Goal: Information Seeking & Learning: Get advice/opinions

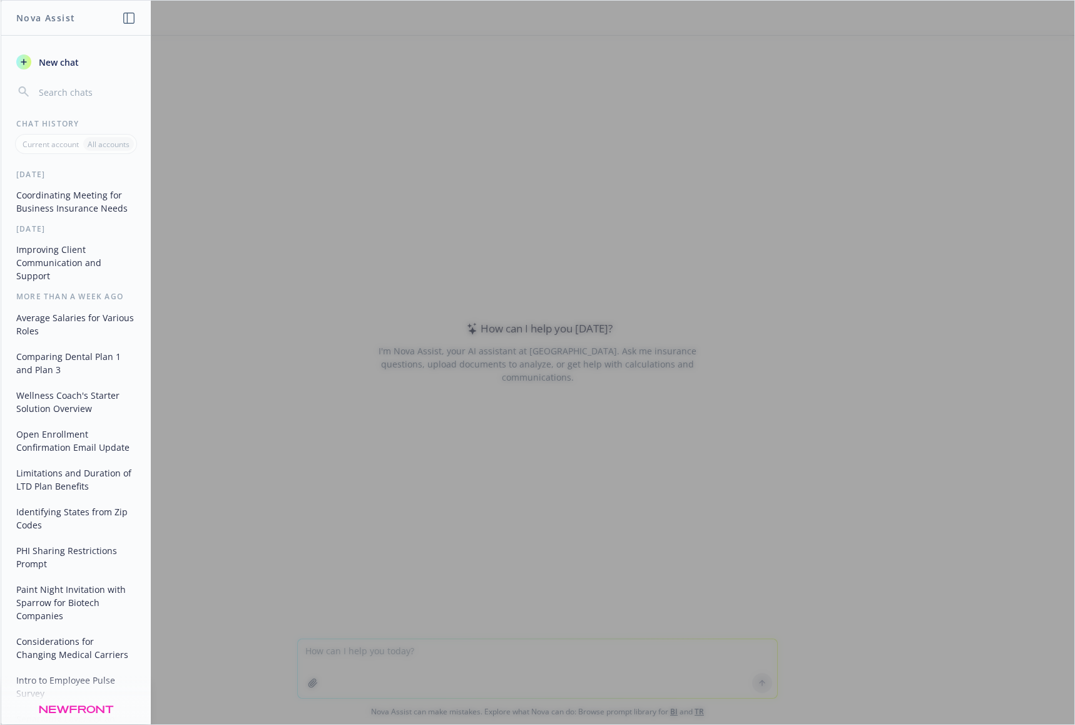
click at [299, 328] on div at bounding box center [538, 363] width 1074 height 724
click at [428, 461] on div at bounding box center [538, 363] width 1074 height 724
click at [61, 16] on h1 "Nova Assist" at bounding box center [45, 17] width 59 height 13
click at [37, 58] on span "New chat" at bounding box center [57, 62] width 43 height 13
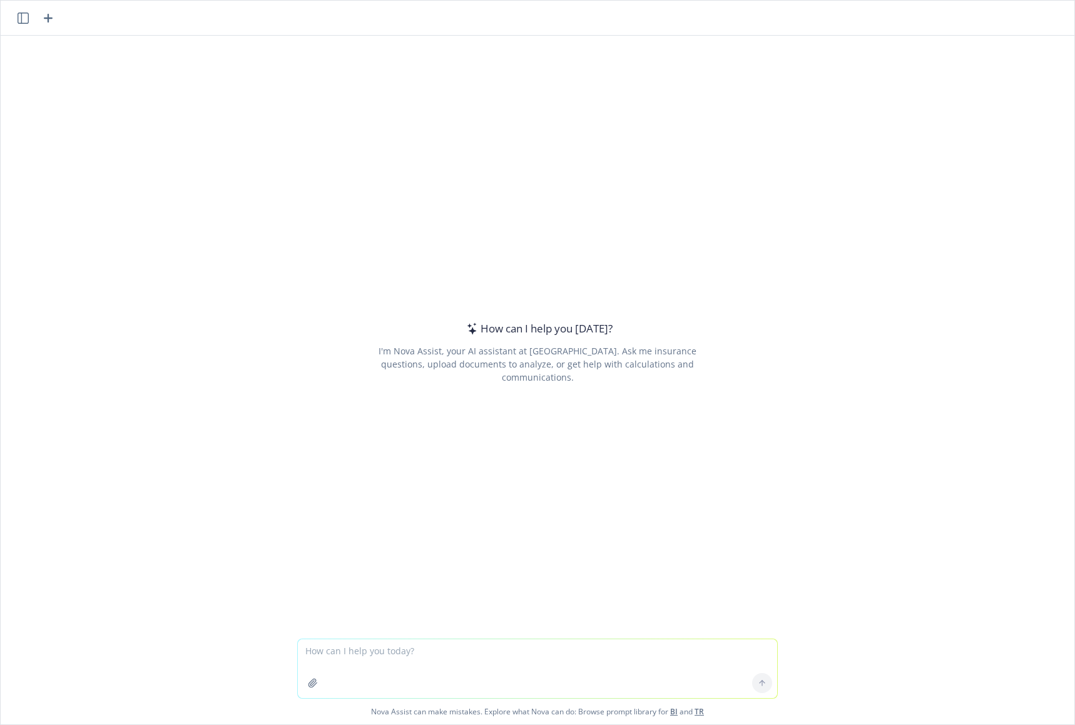
click at [453, 647] on textarea at bounding box center [538, 668] width 480 height 59
type textarea "can you summarize the total medical, dental, vision, life and disability costs"
click at [308, 683] on icon "button" at bounding box center [313, 683] width 10 height 10
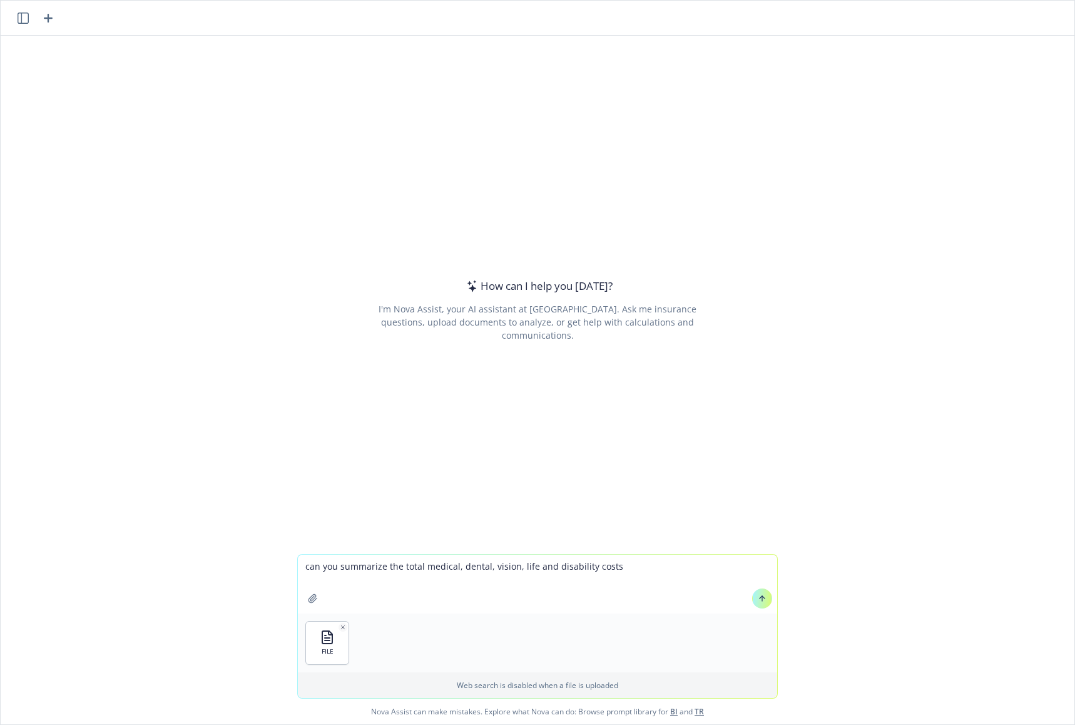
click at [758, 602] on icon at bounding box center [762, 598] width 9 height 9
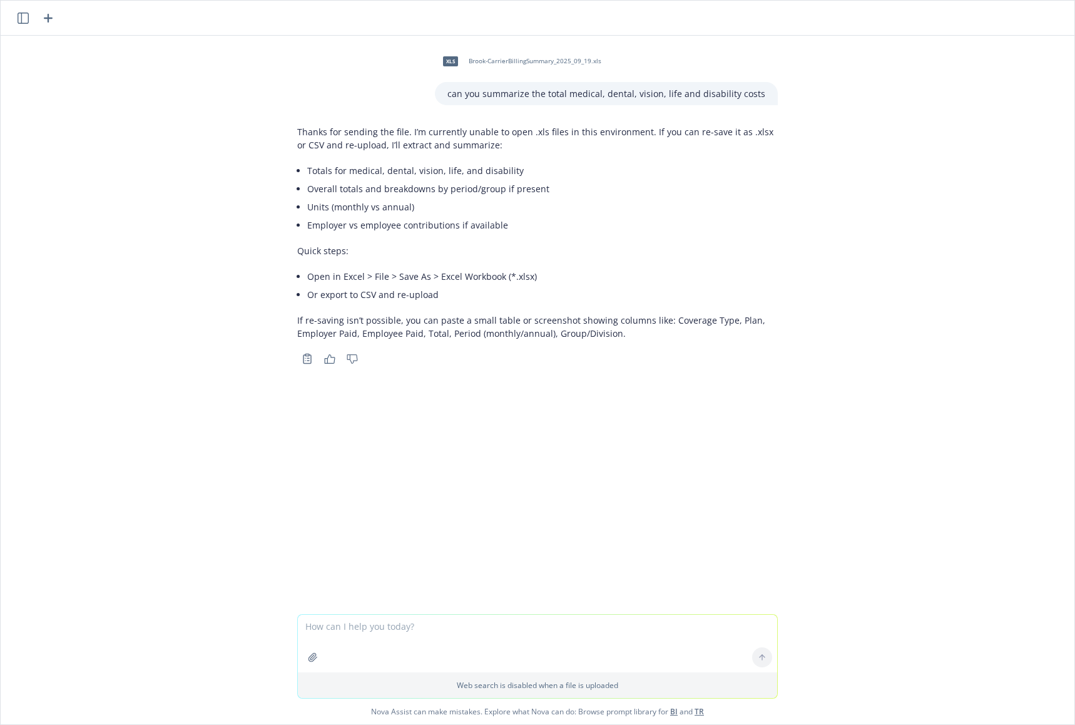
click at [362, 251] on p "Quick steps:" at bounding box center [537, 250] width 481 height 13
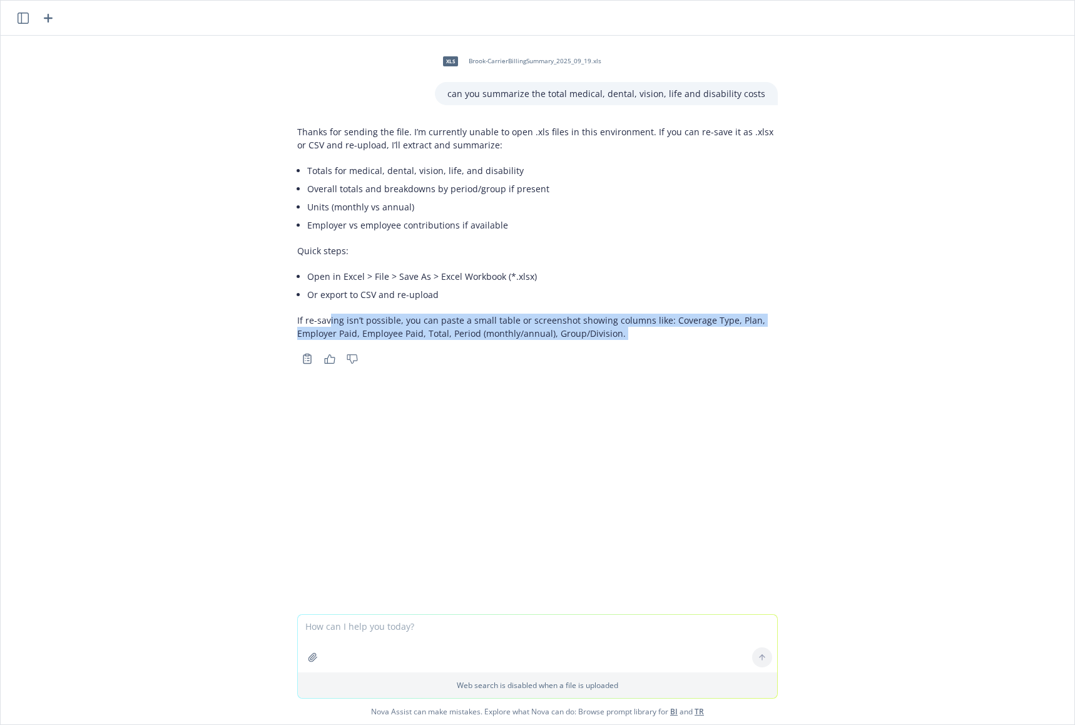
drag, startPoint x: 326, startPoint y: 316, endPoint x: 617, endPoint y: 358, distance: 294.8
click at [617, 358] on div "Thanks for sending the file. I’m currently unable to open .xls files in this en…" at bounding box center [537, 243] width 481 height 247
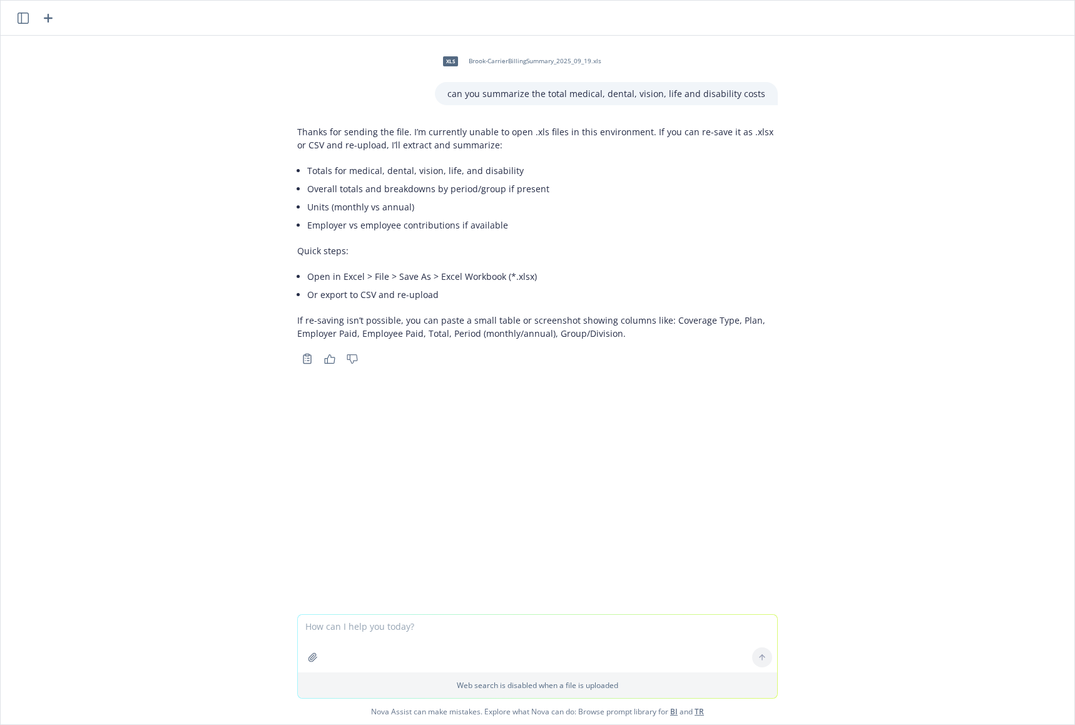
drag, startPoint x: 252, startPoint y: 709, endPoint x: 258, endPoint y: 709, distance: 6.3
click at [252, 709] on span "Nova Assist can make mistakes. Explore what Nova can do: Browse prompt library …" at bounding box center [538, 712] width 1064 height 26
click at [309, 658] on icon "button" at bounding box center [313, 657] width 10 height 10
click at [347, 587] on textarea at bounding box center [538, 585] width 480 height 58
type textarea "here you go"
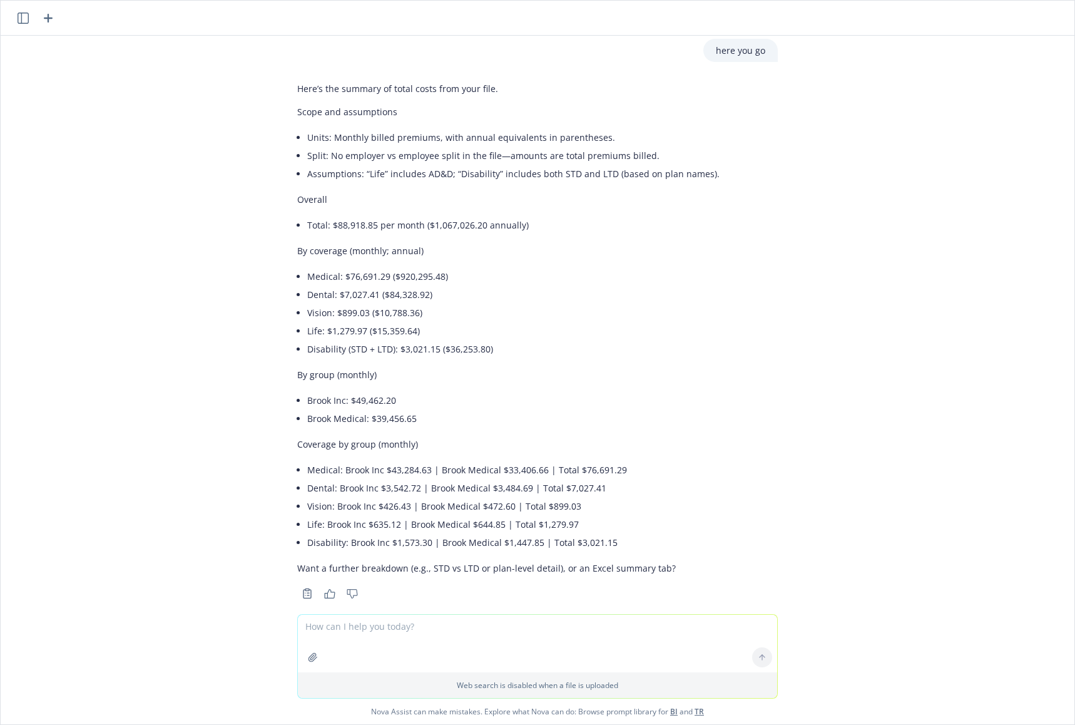
scroll to position [398, 0]
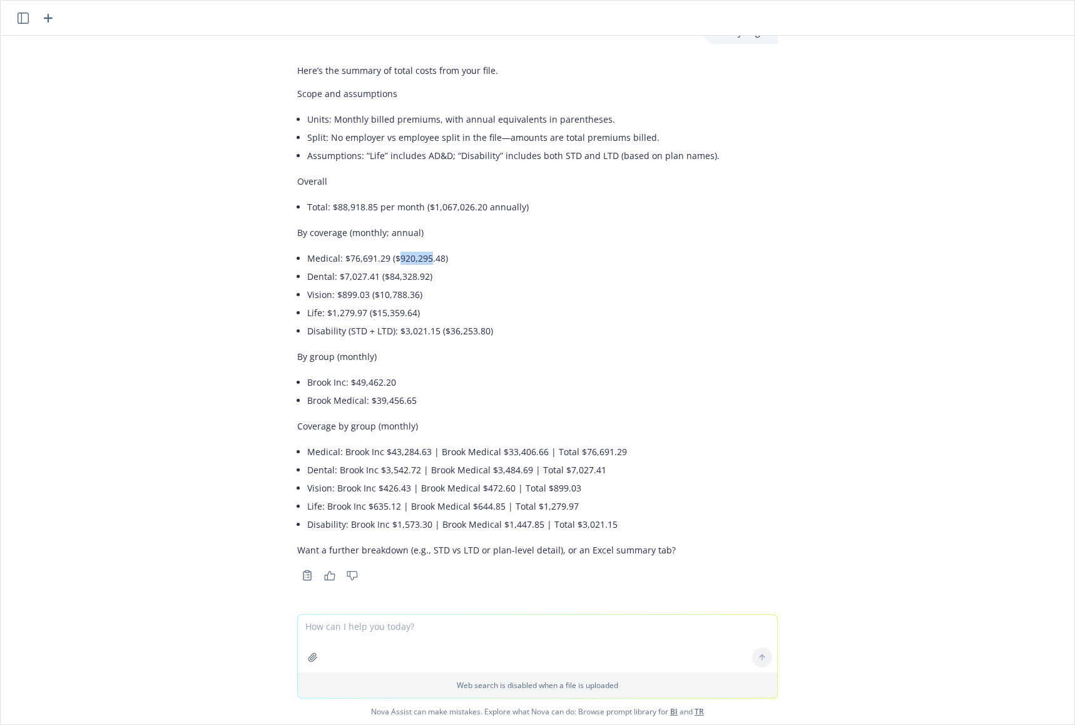
drag, startPoint x: 419, startPoint y: 259, endPoint x: 389, endPoint y: 260, distance: 30.7
click at [389, 260] on li "Medical: $76,691.29 ($920,295.48)" at bounding box center [513, 258] width 413 height 18
copy li "920,295"
click at [379, 280] on li "Dental: $7,027.41 ($84,328.92)" at bounding box center [513, 276] width 413 height 18
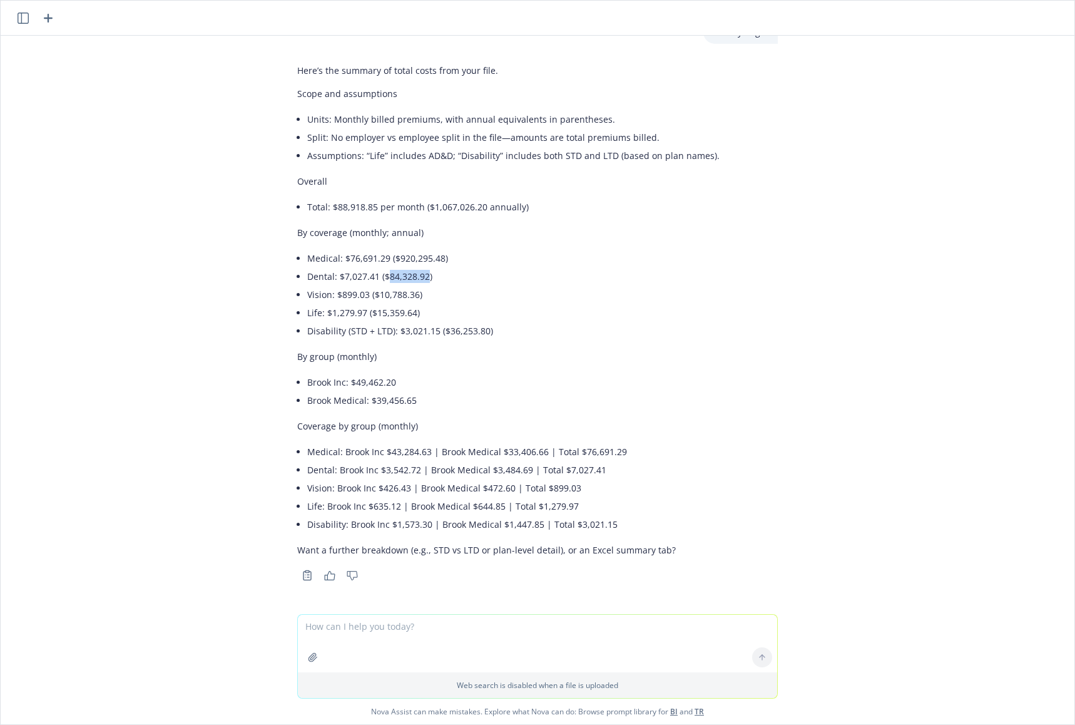
drag, startPoint x: 384, startPoint y: 279, endPoint x: 418, endPoint y: 280, distance: 33.8
click at [418, 280] on li "Dental: $7,027.41 ($84,328.92)" at bounding box center [513, 276] width 413 height 18
copy li "84,328.92"
click at [390, 297] on li "Vision: $899.03 ($10,788.36)" at bounding box center [513, 294] width 413 height 18
drag, startPoint x: 396, startPoint y: 294, endPoint x: 367, endPoint y: 292, distance: 28.2
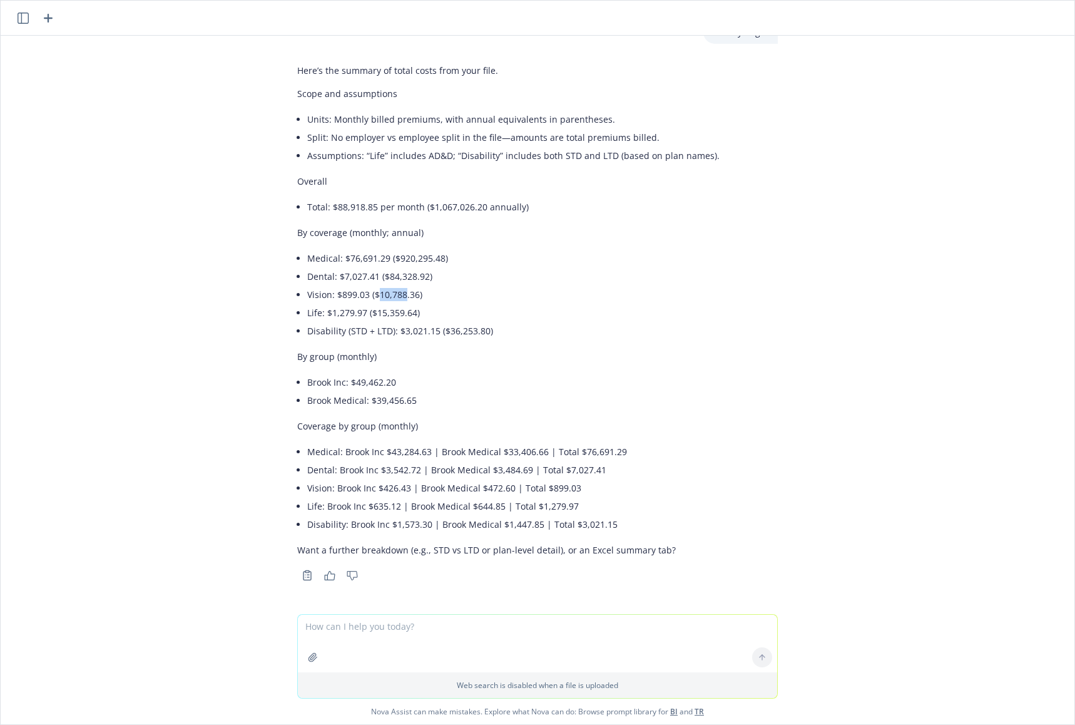
click at [367, 292] on li "Vision: $899.03 ($10,788.36)" at bounding box center [513, 294] width 413 height 18
copy li "10,788"
click at [400, 314] on li "Life: $1,279.97 ($15,359.64)" at bounding box center [513, 313] width 413 height 18
drag, startPoint x: 393, startPoint y: 315, endPoint x: 367, endPoint y: 311, distance: 26.6
click at [367, 311] on li "Life: $1,279.97 ($15,359.64)" at bounding box center [513, 313] width 413 height 18
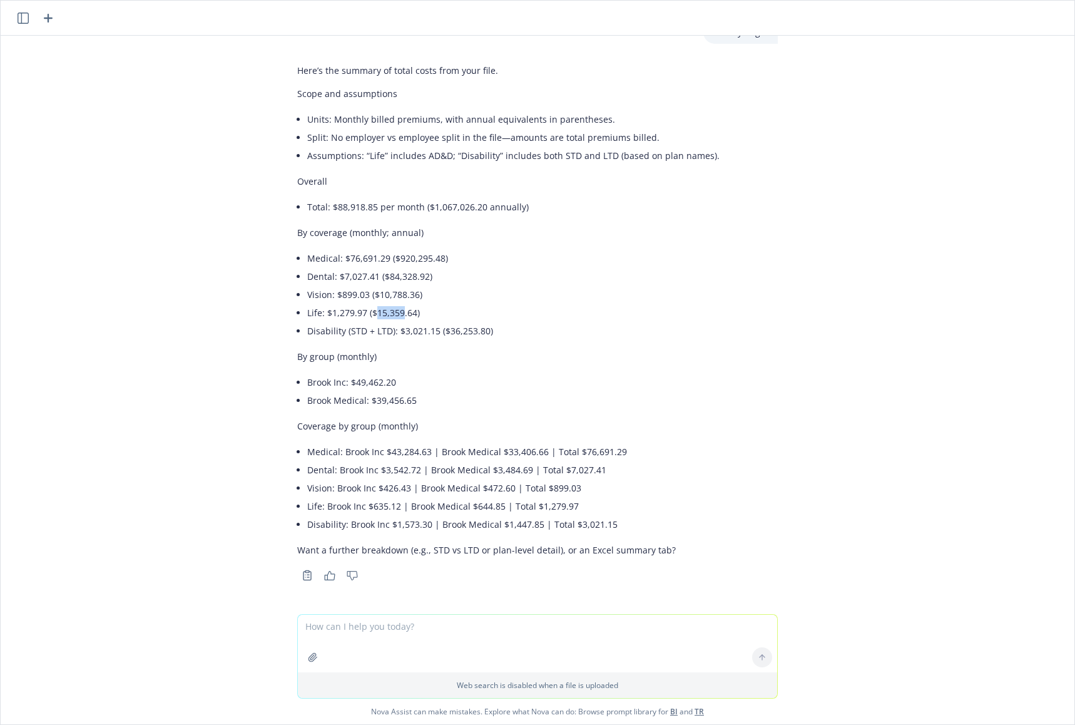
copy li "15,359"
click at [414, 633] on textarea at bounding box center [538, 644] width 480 height 58
type textarea "how many employees are enrolled in medical, dental, vision, life and disability"
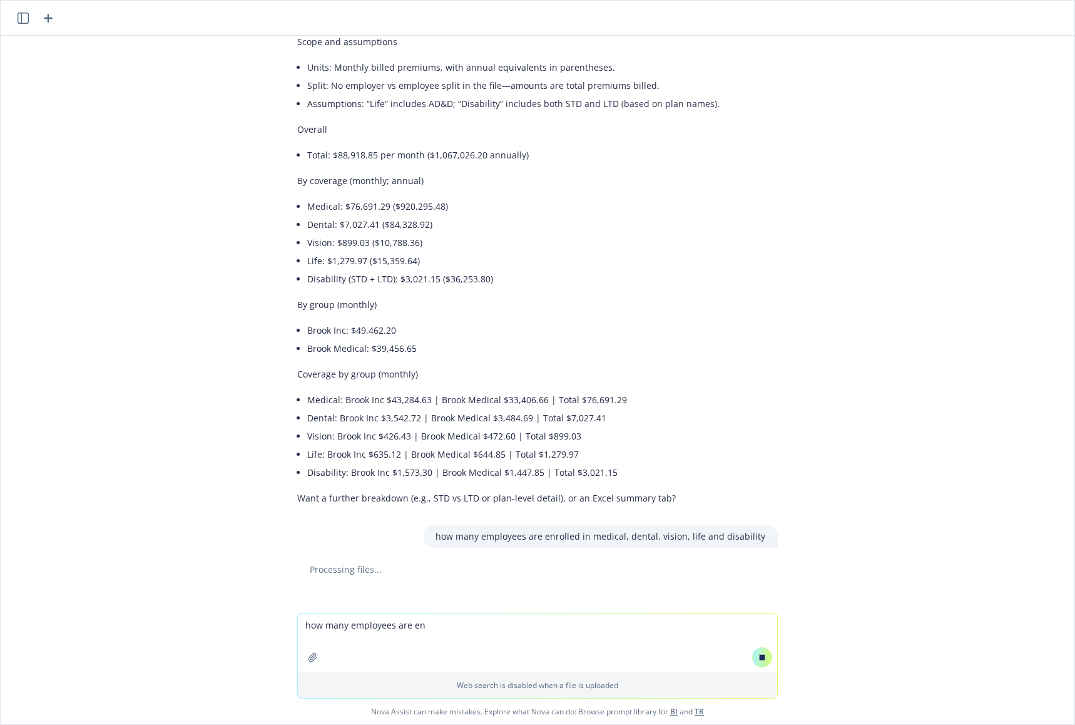
scroll to position [434, 0]
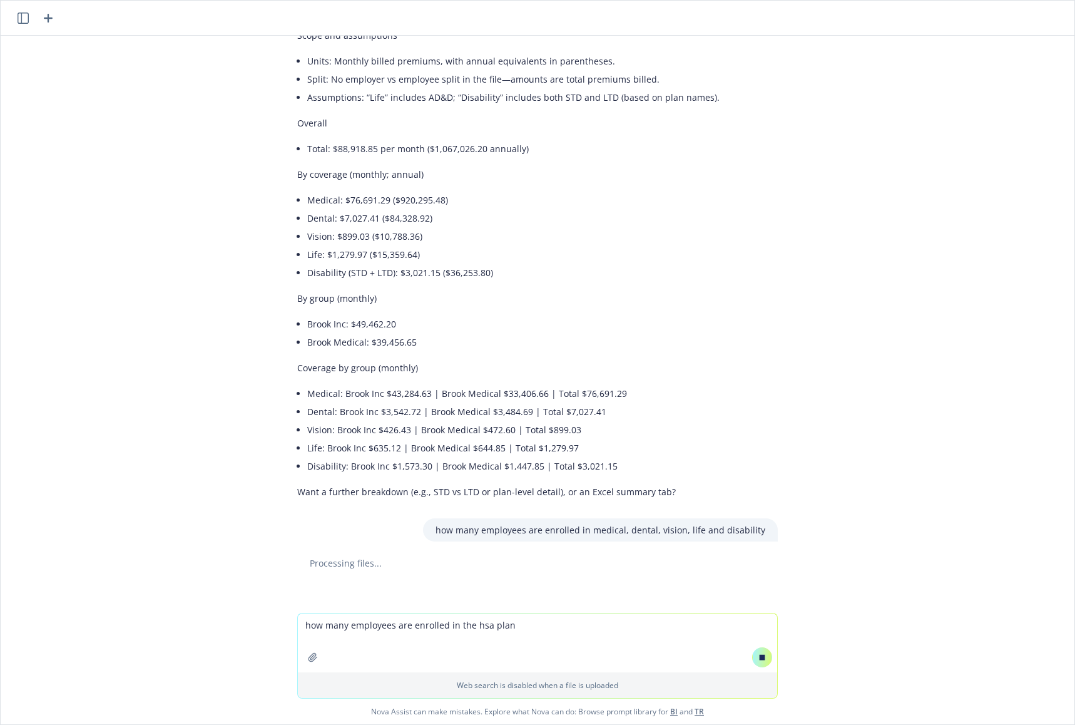
type textarea "how many employees are enrolled in the hsa plan"
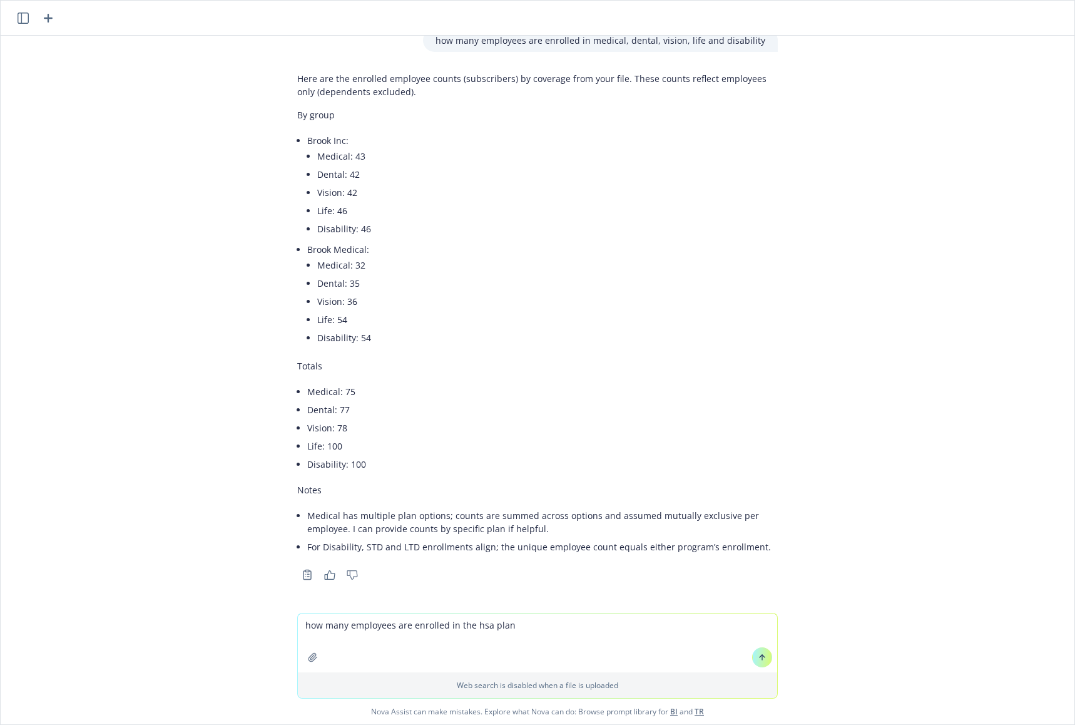
scroll to position [969, 0]
click at [539, 630] on textarea "how many employees are enrolled in the hsa plan" at bounding box center [538, 642] width 480 height 59
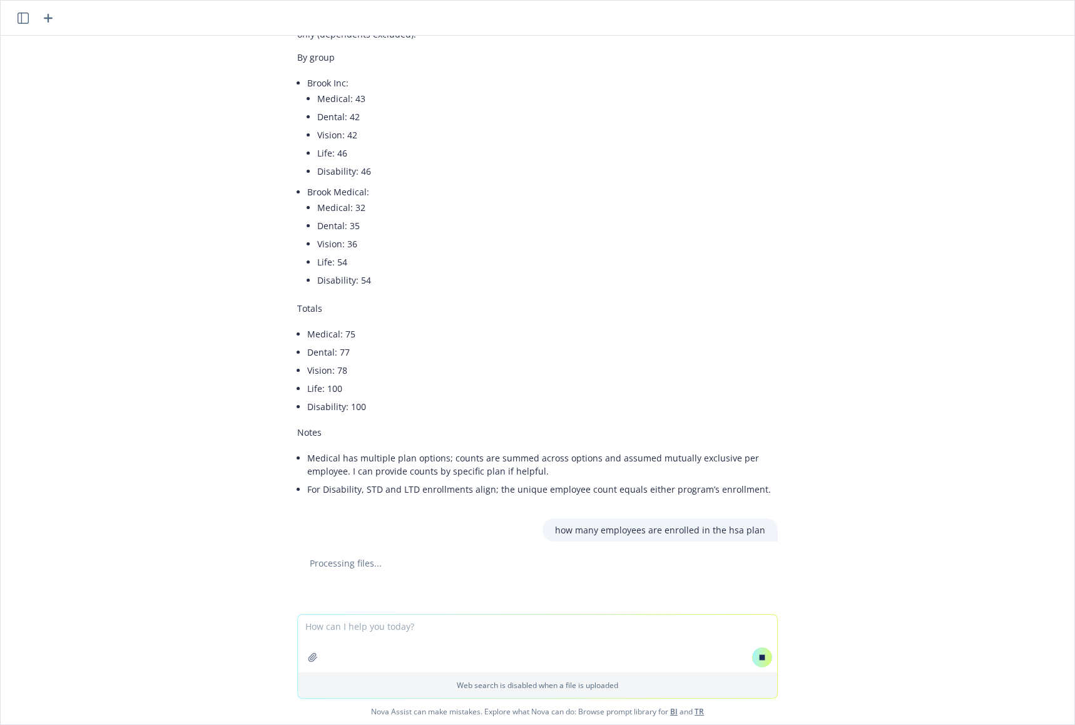
scroll to position [953, 0]
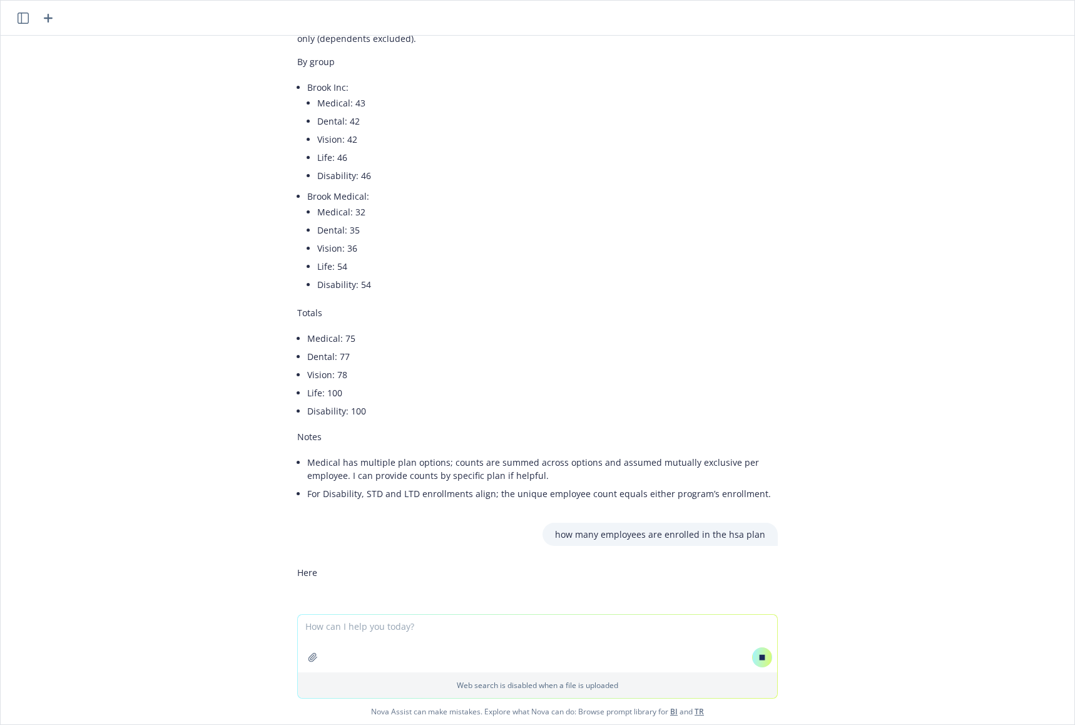
click at [312, 571] on div "Here" at bounding box center [537, 572] width 481 height 23
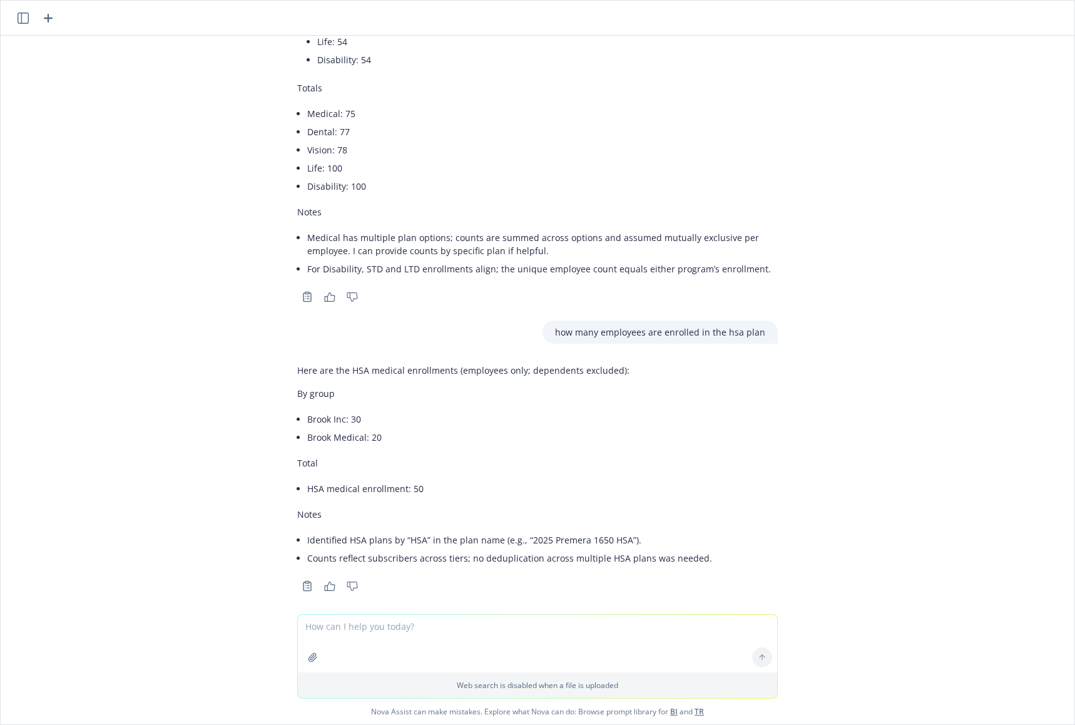
scroll to position [1257, 0]
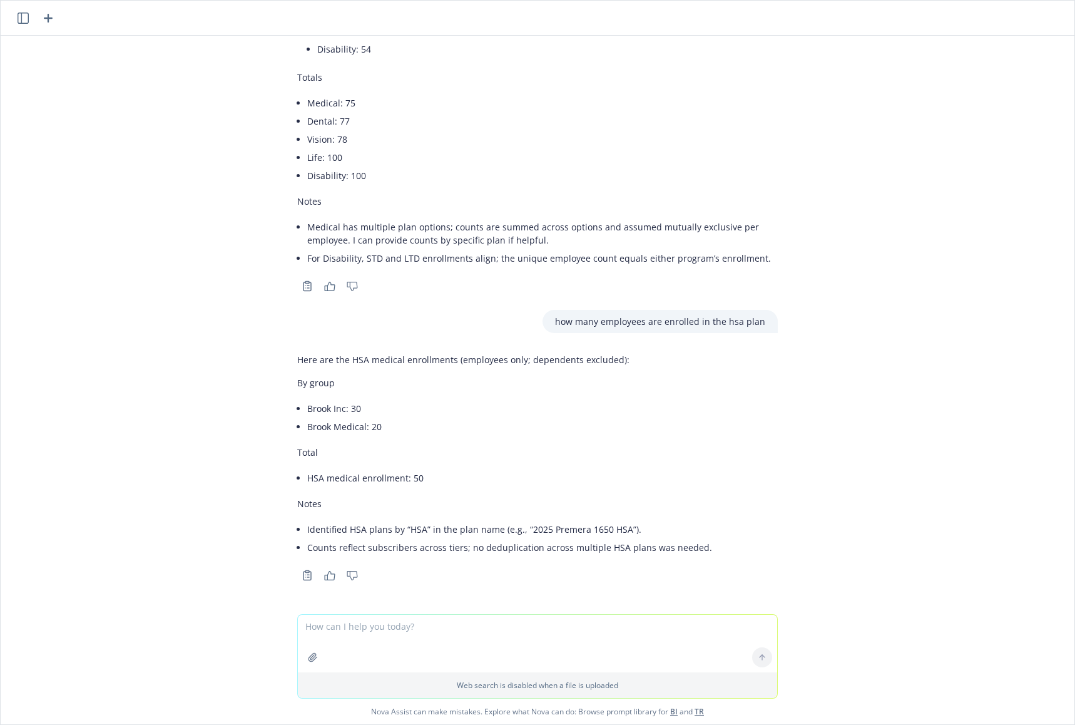
click at [400, 633] on textarea at bounding box center [538, 644] width 480 height 58
type textarea "can you outline pros/cons of implementing a PEO vs direct plans with a broker"
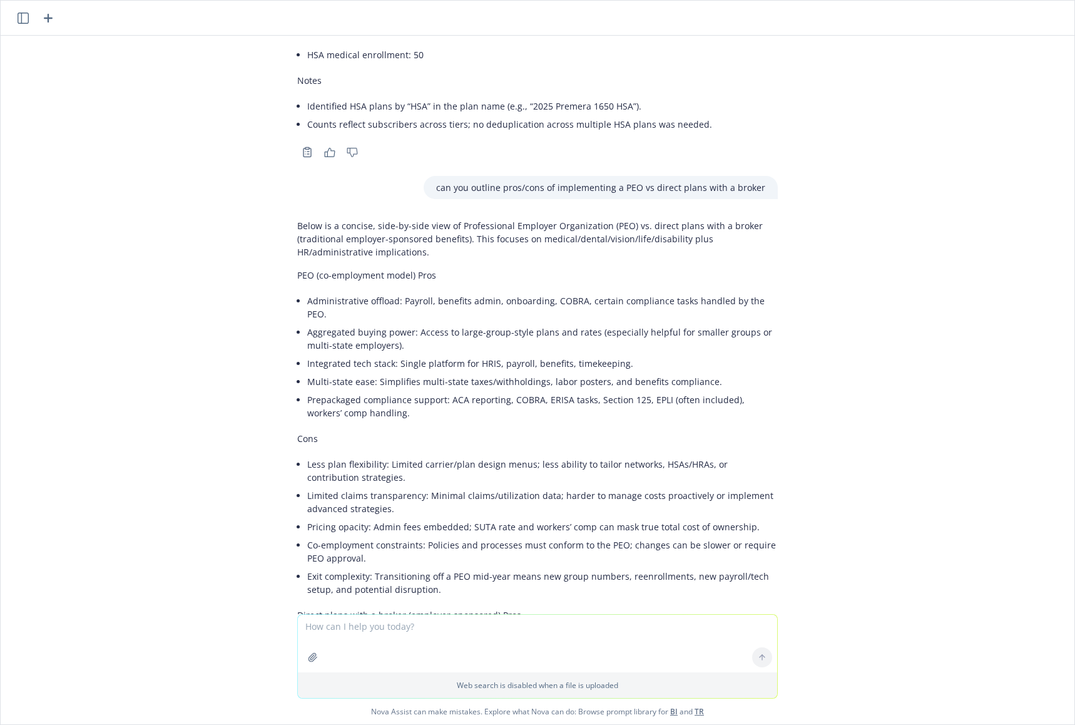
scroll to position [1674, 0]
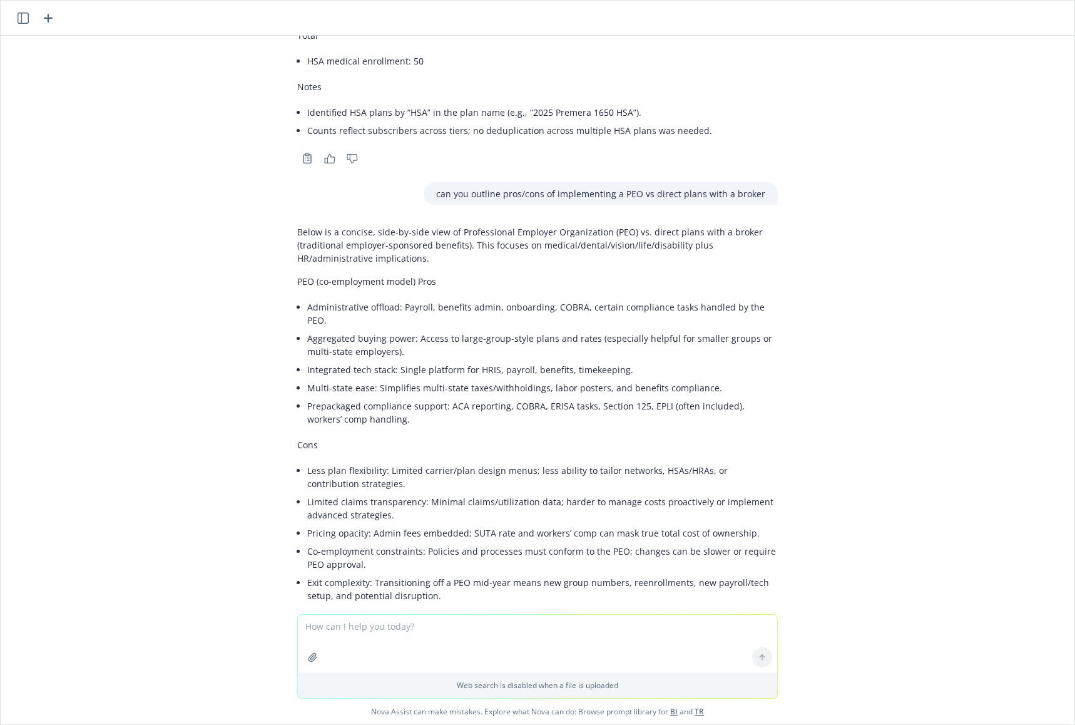
click at [479, 653] on textarea at bounding box center [538, 644] width 480 height 58
type textarea "can you sinmplify this in to one slide"
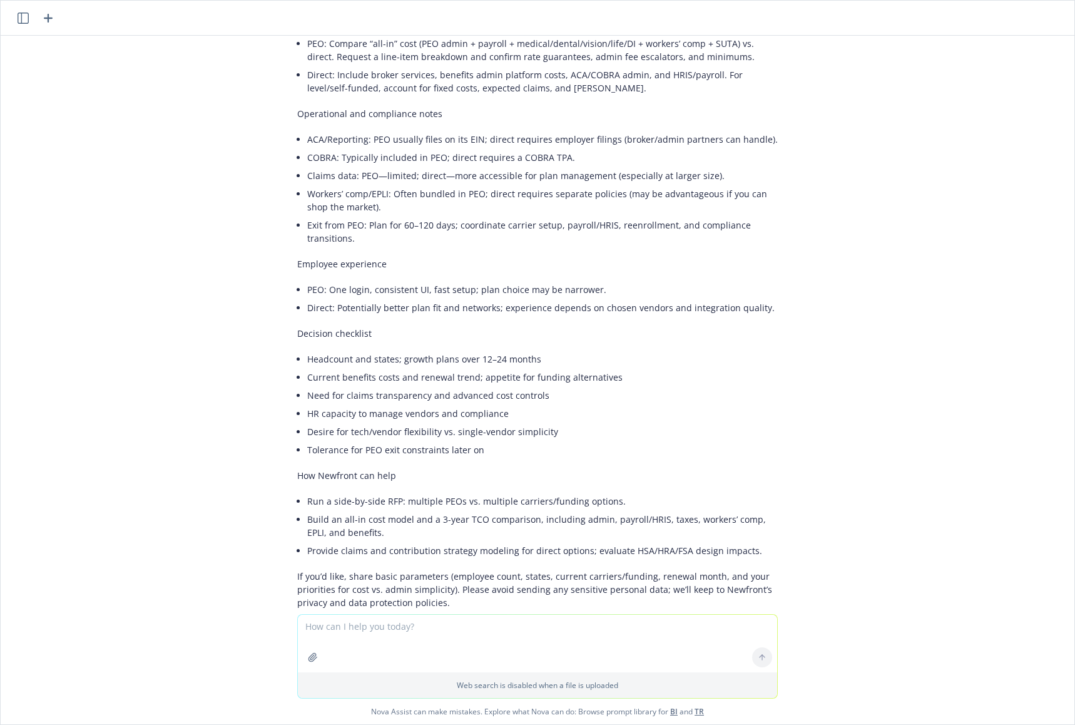
scroll to position [3052, 0]
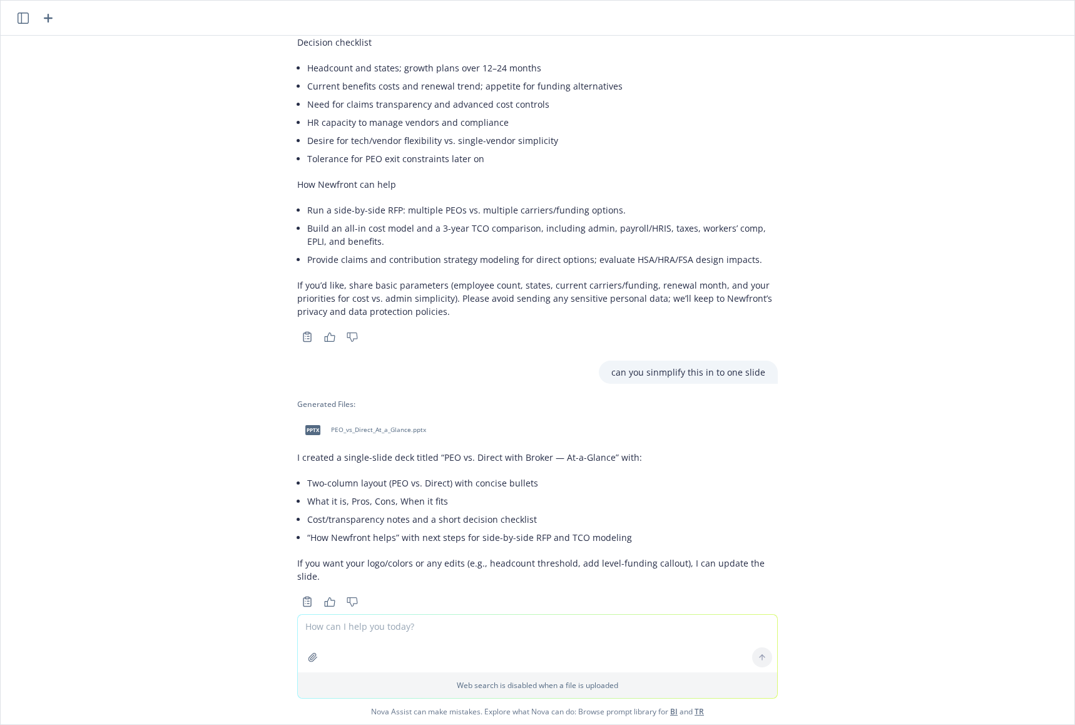
click at [396, 426] on span "PEO_vs_Direct_At_a_Glance.pptx" at bounding box center [378, 430] width 95 height 8
click at [209, 384] on div "xls Brook-CarrierBillingSummary_2025_09_19.xls can you summarize the total medi…" at bounding box center [538, 325] width 1074 height 578
